Goal: Complete application form: Complete application form

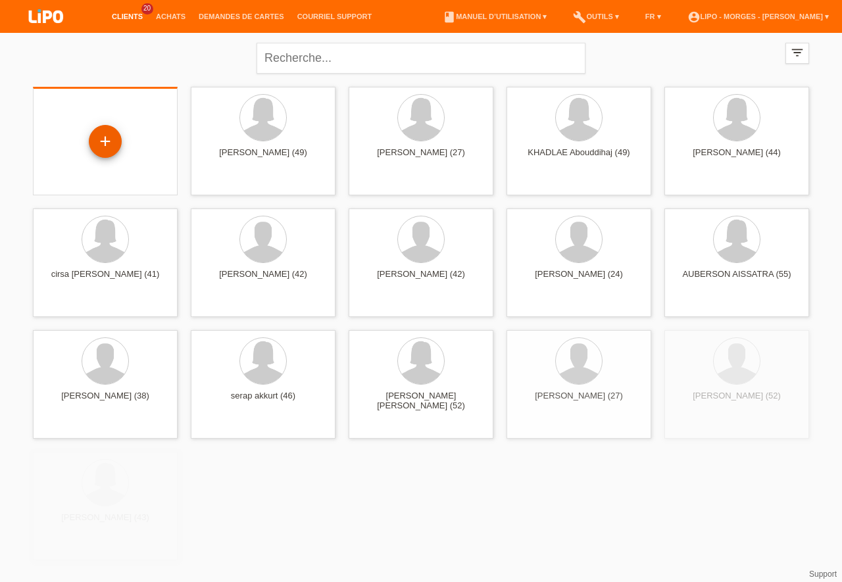
click at [107, 143] on div "+" at bounding box center [105, 141] width 33 height 33
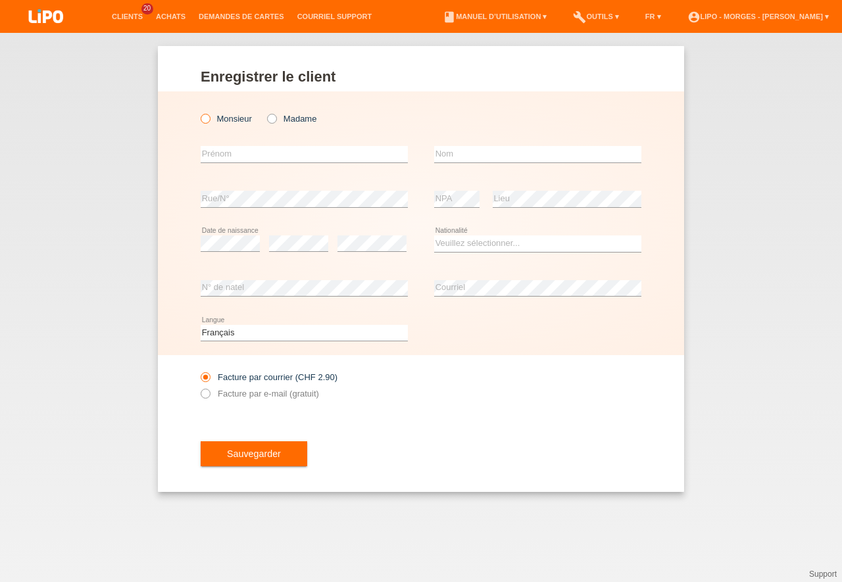
click at [199, 112] on icon at bounding box center [199, 112] width 0 height 0
click at [208, 116] on input "Monsieur" at bounding box center [205, 118] width 9 height 9
radio input "true"
click at [226, 156] on input "text" at bounding box center [304, 154] width 207 height 16
type input "OLIVIER"
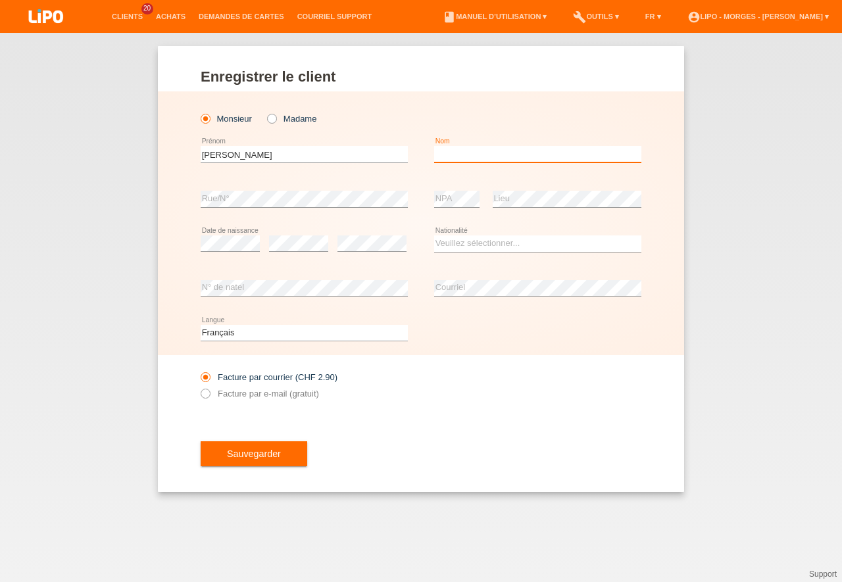
click at [448, 156] on input "text" at bounding box center [537, 154] width 207 height 16
type input "SUTER"
click at [434, 235] on select "Veuillez sélectionner... Suisse Allemagne Autriche Liechtenstein ------------ A…" at bounding box center [537, 243] width 207 height 16
select select "CH"
click at [0, 0] on option "Suisse" at bounding box center [0, 0] width 0 height 0
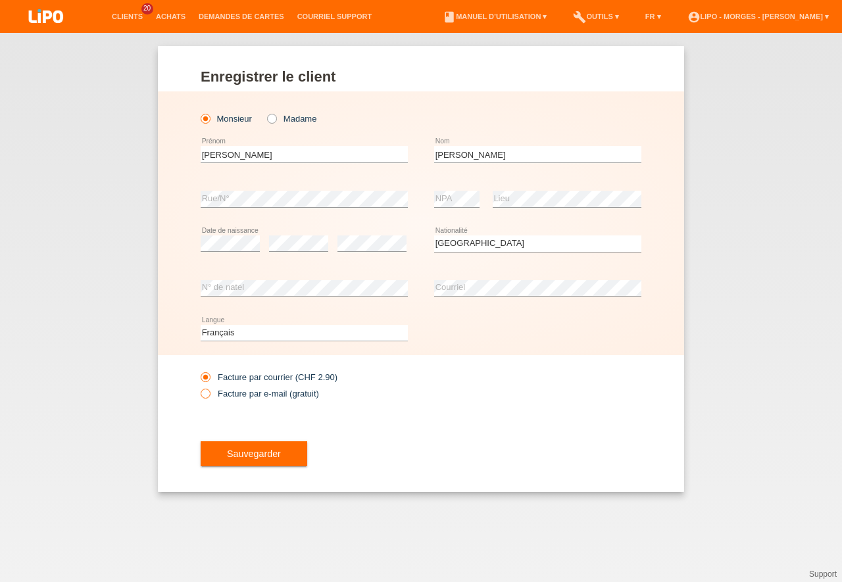
click at [199, 387] on icon at bounding box center [199, 387] width 0 height 0
click at [205, 394] on input "Facture par e-mail (gratuit)" at bounding box center [205, 397] width 9 height 16
radio input "true"
click at [258, 459] on span "Sauvegarder" at bounding box center [254, 453] width 54 height 11
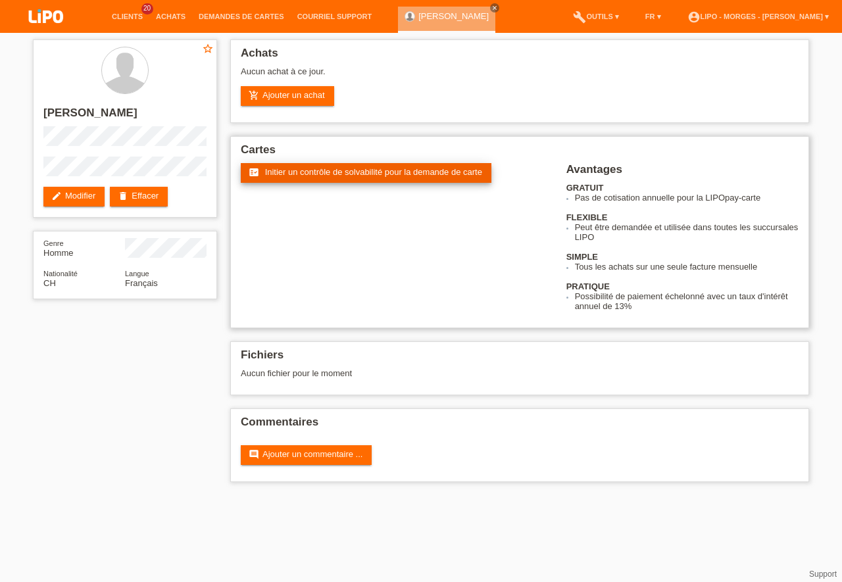
click at [348, 172] on span "Initier un contrôle de solvabilité pour la demande de carte" at bounding box center [373, 172] width 217 height 10
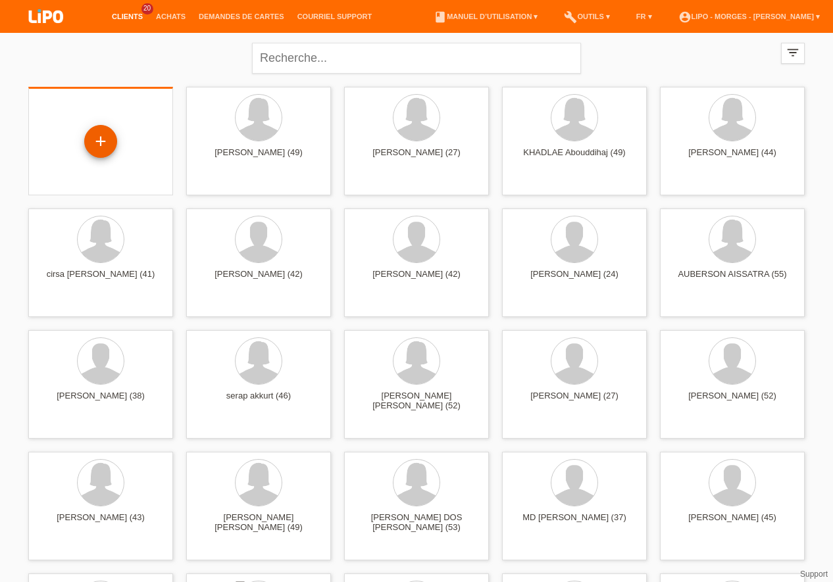
click at [103, 146] on div "+" at bounding box center [100, 141] width 33 height 33
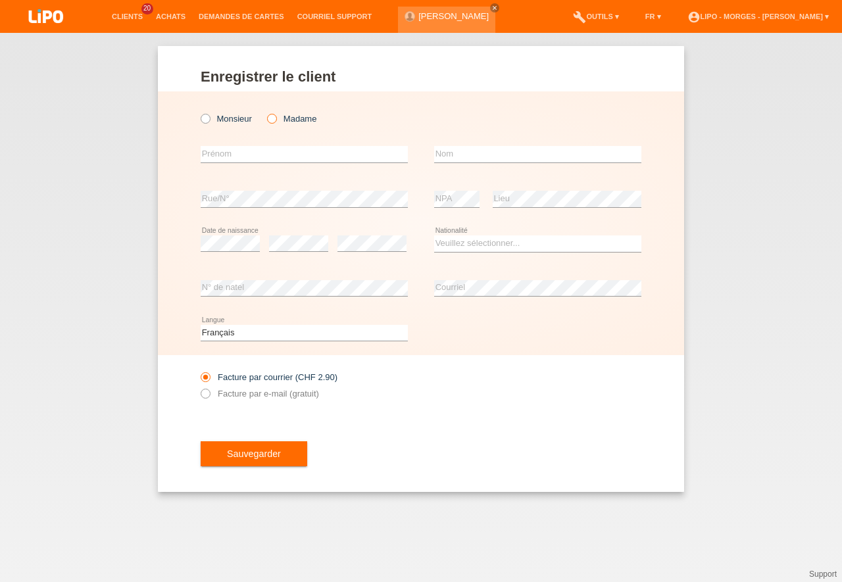
click at [265, 112] on icon at bounding box center [265, 112] width 0 height 0
click at [270, 118] on input "Madame" at bounding box center [271, 118] width 9 height 9
radio input "true"
click at [220, 155] on input "text" at bounding box center [304, 154] width 207 height 16
type input "[PERSON_NAME]"
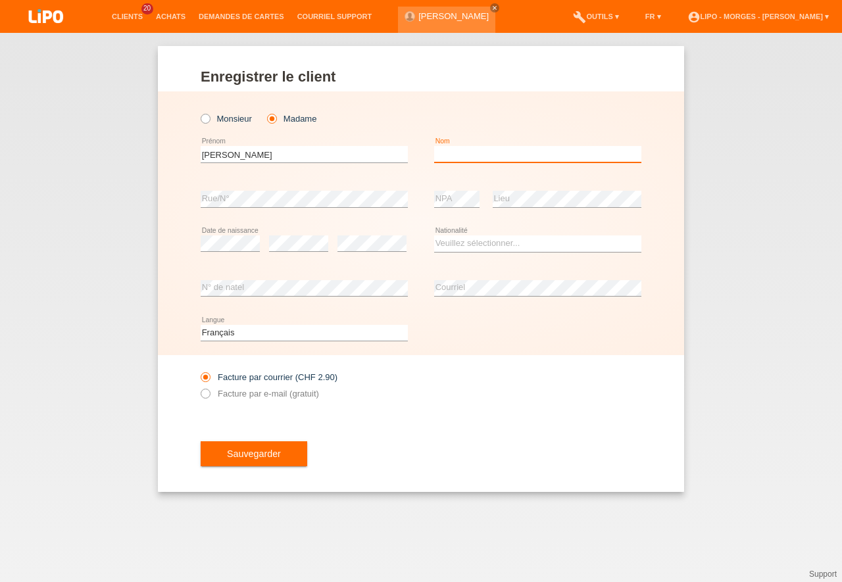
click at [450, 153] on input "text" at bounding box center [537, 154] width 207 height 16
type input "CARVALHO"
click at [227, 191] on div "error Rue/N°" at bounding box center [304, 199] width 207 height 45
click at [434, 235] on select "Veuillez sélectionner... Suisse Allemagne Autriche Liechtenstein ------------ A…" at bounding box center [537, 243] width 207 height 16
select select "PT"
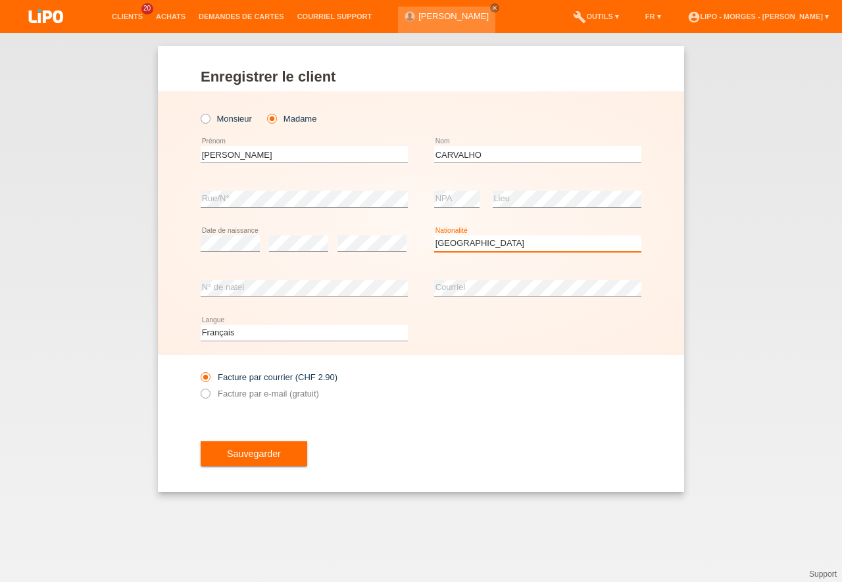
click at [0, 0] on option "Portugal" at bounding box center [0, 0] width 0 height 0
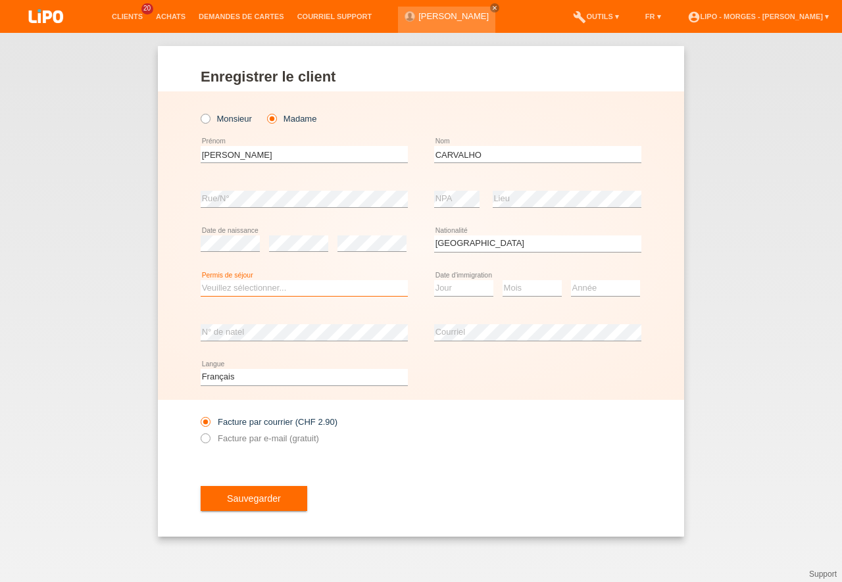
click at [201, 280] on select "Veuillez sélectionner... C B B - Statut de réfugié Autre" at bounding box center [304, 288] width 207 height 16
select select "B"
click at [0, 0] on option "B" at bounding box center [0, 0] width 0 height 0
click at [434, 280] on select "Jour 01 02 03 04 05 06 07 08 09 10 11" at bounding box center [463, 288] width 59 height 16
select select "16"
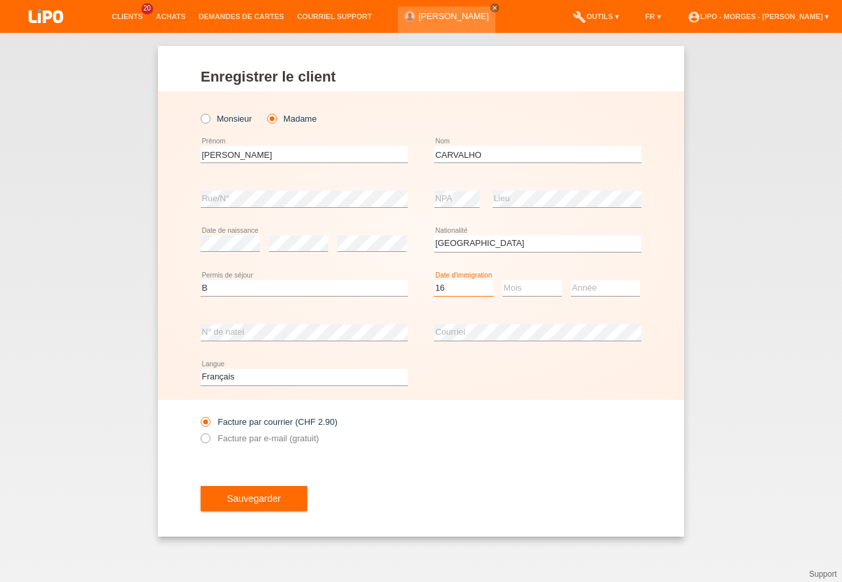
click at [0, 0] on option "16" at bounding box center [0, 0] width 0 height 0
click at [502, 280] on select "Mois 01 02 03 04 05 06 07 08 09 10 11" at bounding box center [531, 288] width 59 height 16
select select "04"
click at [0, 0] on option "04" at bounding box center [0, 0] width 0 height 0
click at [571, 280] on select "Année 2025 2024 2023 2022 2021 2020 2019 2018 2017 2016 2015 2014 2013 2012 201…" at bounding box center [605, 288] width 69 height 16
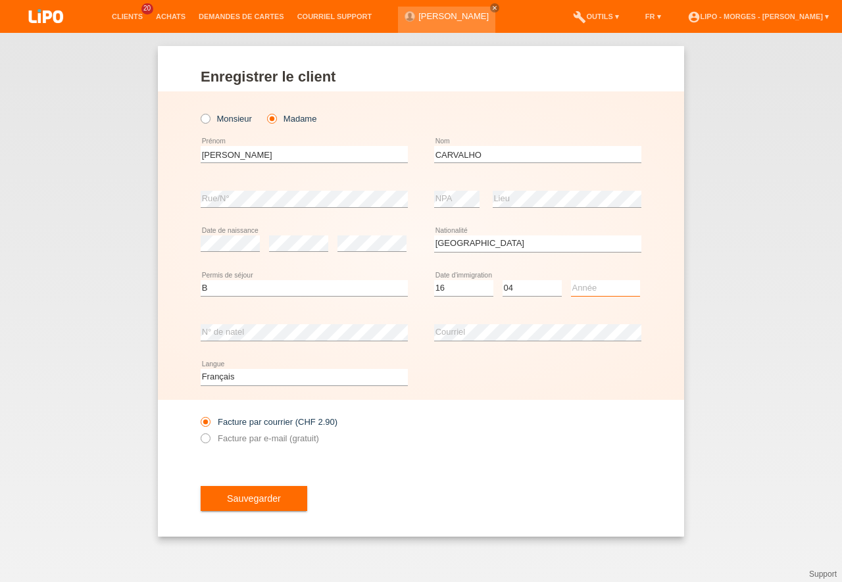
select select "2012"
click at [0, 0] on option "2012" at bounding box center [0, 0] width 0 height 0
click at [199, 431] on icon at bounding box center [199, 431] width 0 height 0
click at [205, 437] on input "Facture par e-mail (gratuit)" at bounding box center [205, 441] width 9 height 16
radio input "true"
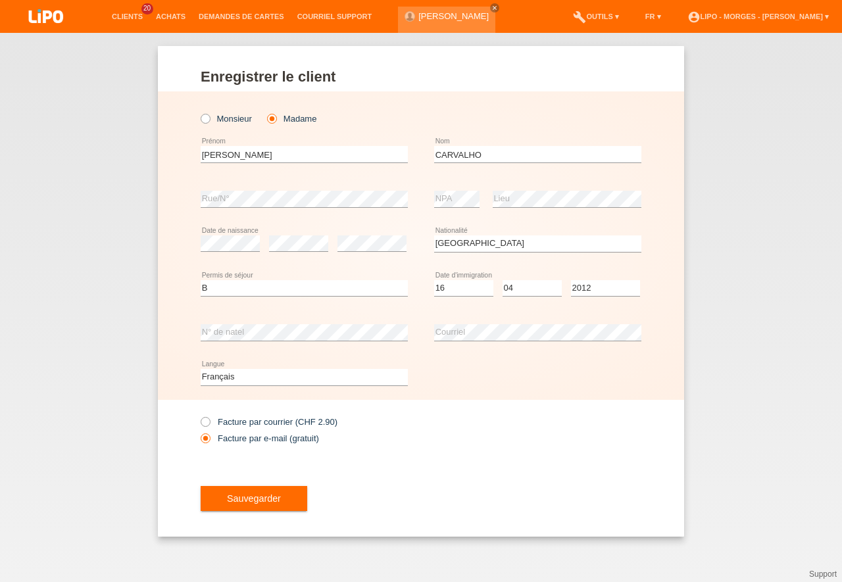
click at [253, 514] on div "Sauvegarder" at bounding box center [421, 498] width 441 height 76
click at [257, 510] on button "Sauvegarder" at bounding box center [254, 498] width 107 height 25
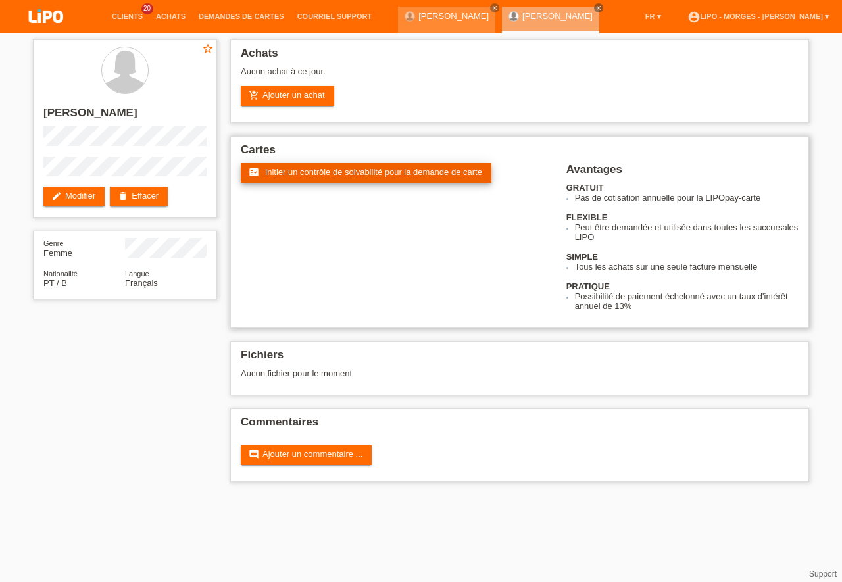
click at [344, 172] on span "Initier un contrôle de solvabilité pour la demande de carte" at bounding box center [373, 172] width 217 height 10
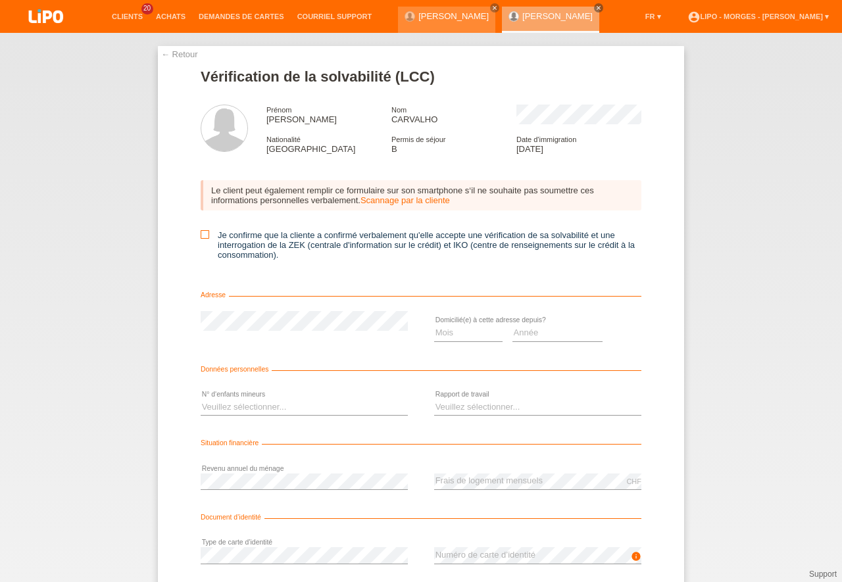
click at [201, 236] on icon at bounding box center [205, 234] width 9 height 9
click at [201, 236] on input "Je confirme que la cliente a confirmé verbalement qu'elle accepte une vérificat…" at bounding box center [205, 234] width 9 height 9
checkbox input "true"
click at [434, 325] on select "Mois 01 02 03 04 05 06 07 08 09 10" at bounding box center [468, 333] width 68 height 16
select select "06"
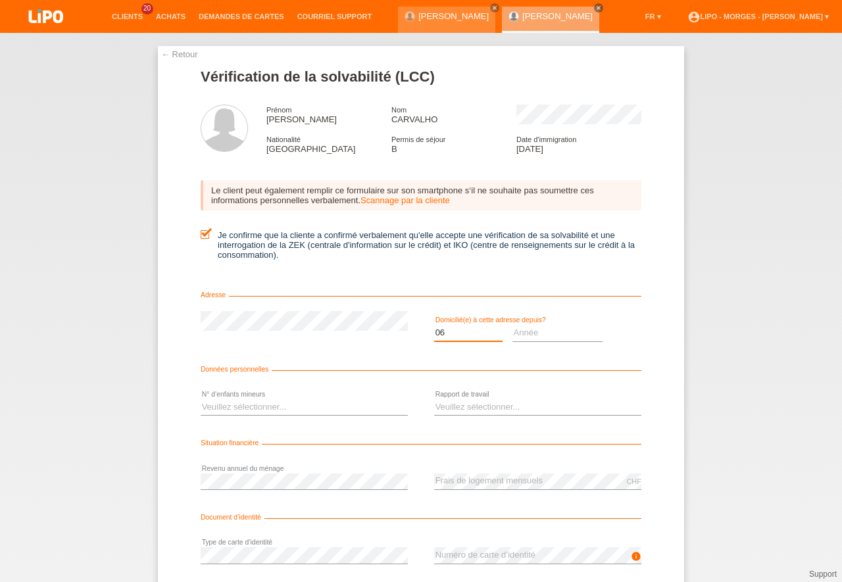
click at [0, 0] on option "06" at bounding box center [0, 0] width 0 height 0
click at [512, 325] on select "Année 2025 2024 2023 2022 2021 2020 2019 2018 2017 2016 2015 2014 2013 2012 201…" at bounding box center [557, 333] width 91 height 16
select select "2014"
click at [0, 0] on option "2014" at bounding box center [0, 0] width 0 height 0
click at [201, 399] on select "Veuillez sélectionner... 0 1 2 3 4 5 6 7 8 9" at bounding box center [304, 407] width 207 height 16
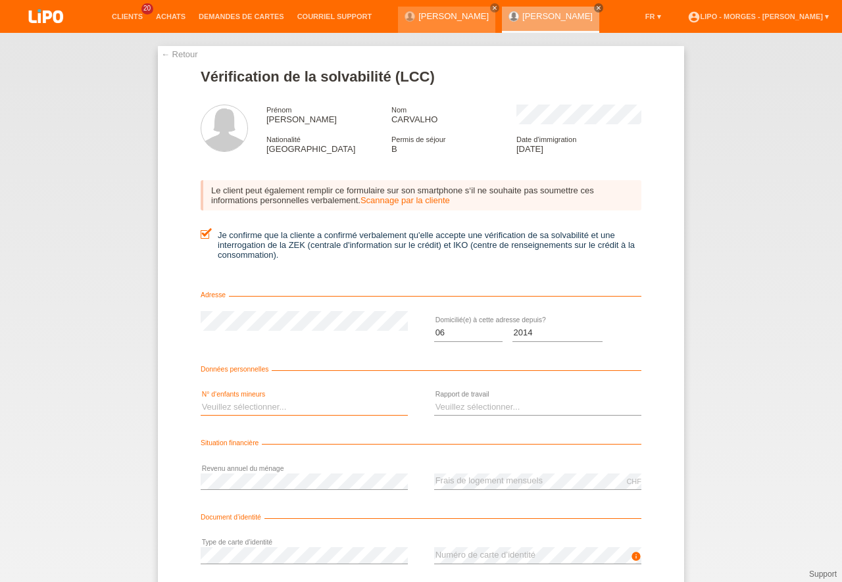
select select "0"
click at [0, 0] on option "0" at bounding box center [0, 0] width 0 height 0
click at [434, 399] on select "Veuillez sélectionner... A durée indéterminée A durée déterminée Apprenti/étudi…" at bounding box center [537, 407] width 207 height 16
select select "UNLIMITED"
click at [0, 0] on option "A durée indéterminée" at bounding box center [0, 0] width 0 height 0
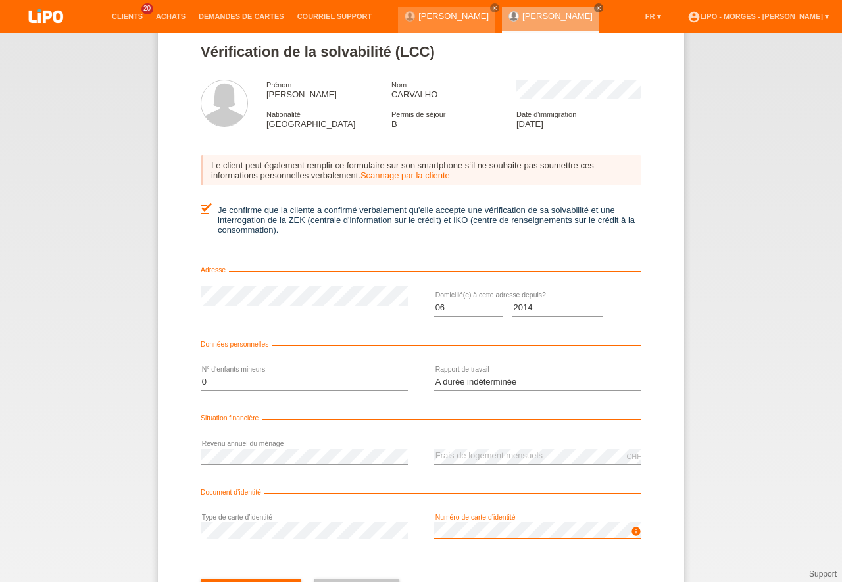
scroll to position [86, 0]
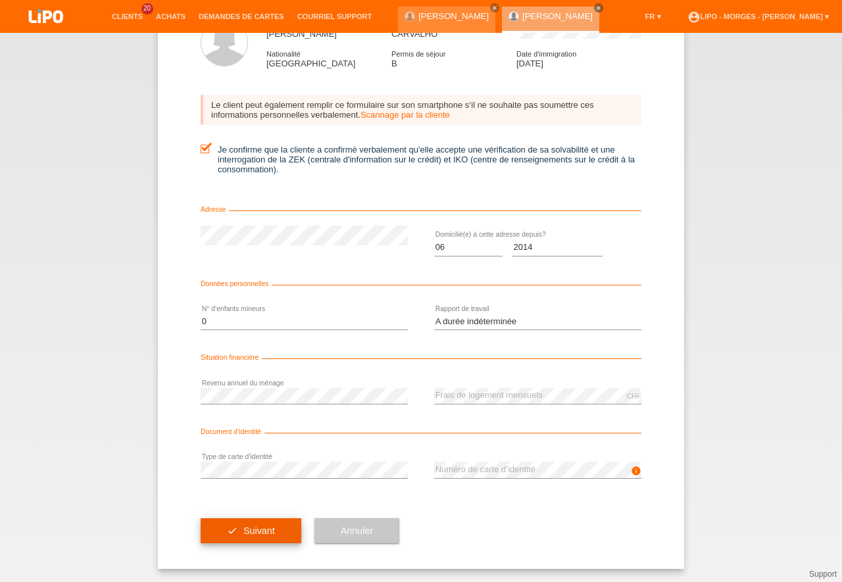
click at [235, 534] on button "check Suivant" at bounding box center [251, 530] width 101 height 25
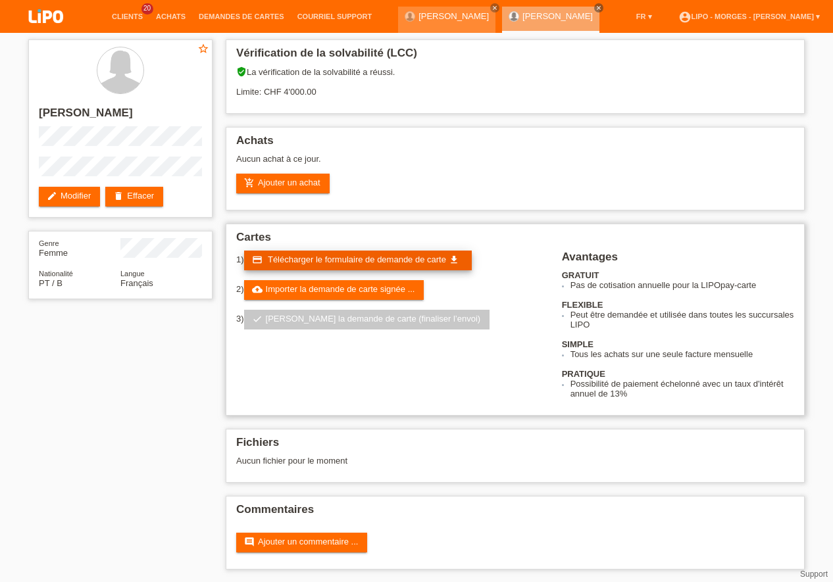
click at [330, 258] on span "Télécharger le formulaire de demande de carte" at bounding box center [357, 259] width 178 height 10
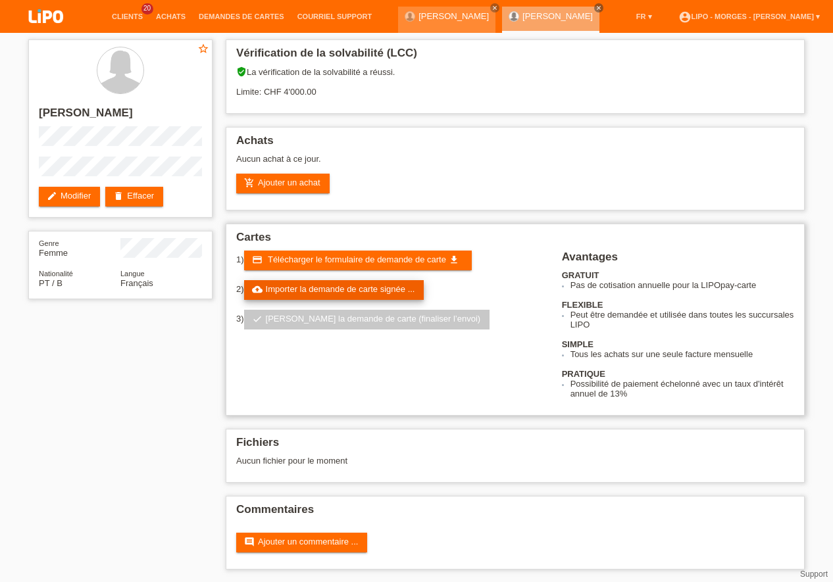
click at [352, 287] on link "cloud_upload Importer la demande de carte signée ..." at bounding box center [334, 290] width 180 height 20
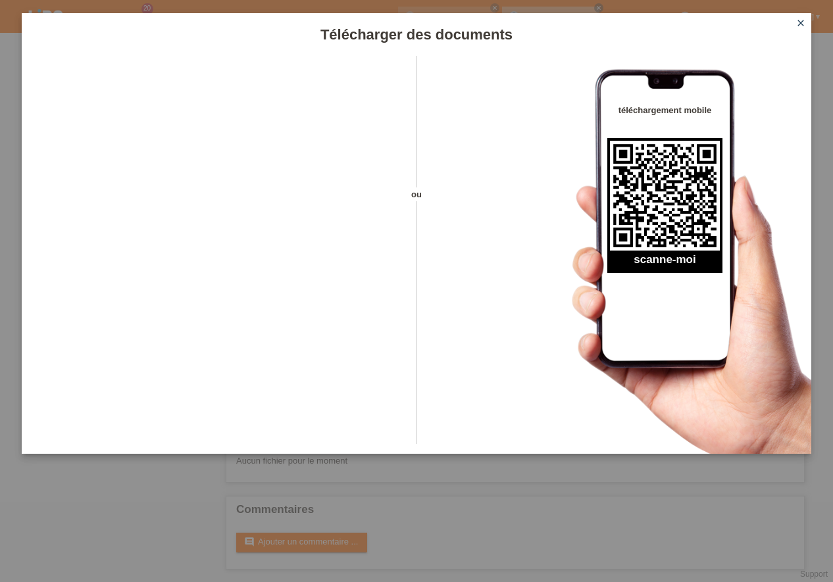
click at [800, 24] on icon "close" at bounding box center [800, 23] width 11 height 11
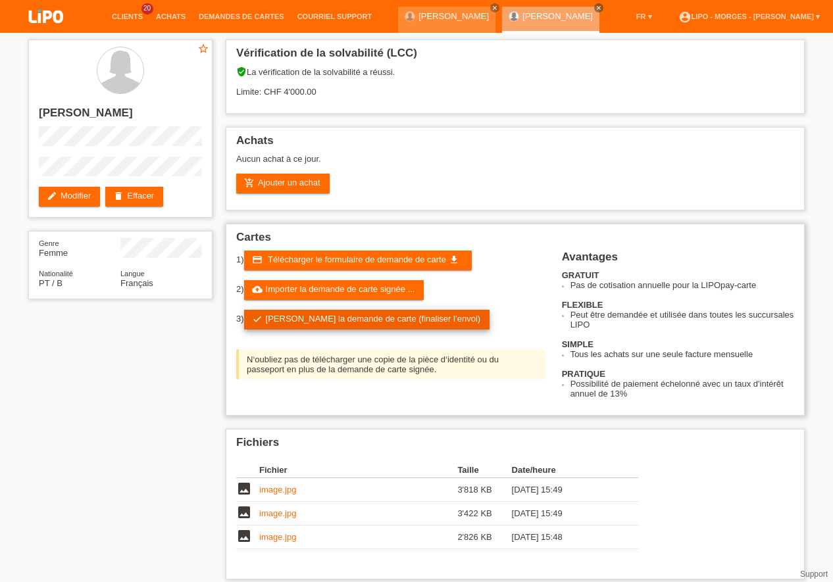
click at [375, 318] on link "check Soumettre la demande de carte (finaliser l’envoi)" at bounding box center [367, 320] width 246 height 20
